Goal: Task Accomplishment & Management: Use online tool/utility

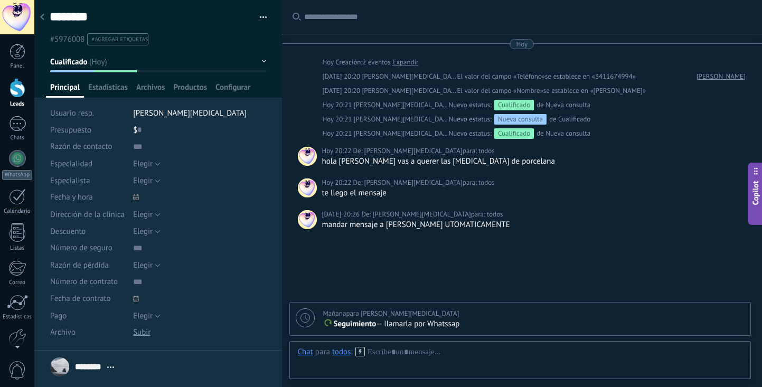
click at [309, 198] on div "Buscar Carga más [DATE] [DATE] Creación: 2 eventos Expandir [DATE] 20:20 [PERSO…" at bounding box center [522, 225] width 480 height 451
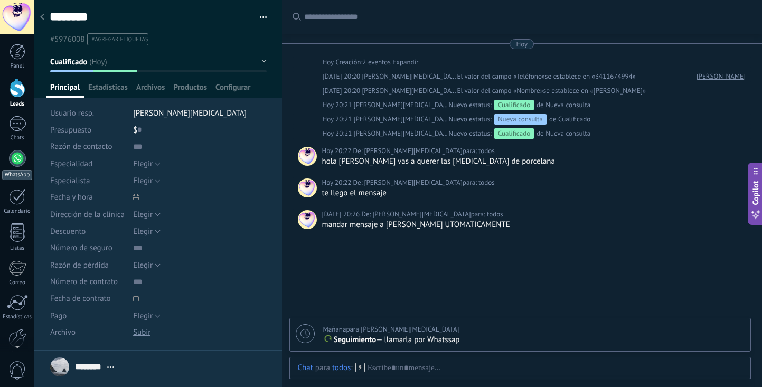
click at [20, 162] on div at bounding box center [17, 158] width 17 height 17
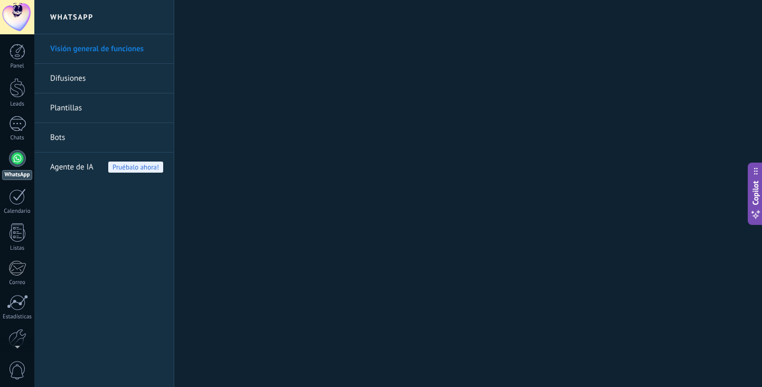
click at [100, 103] on link "Plantillas" at bounding box center [106, 108] width 113 height 30
